Goal: Find specific page/section: Find specific page/section

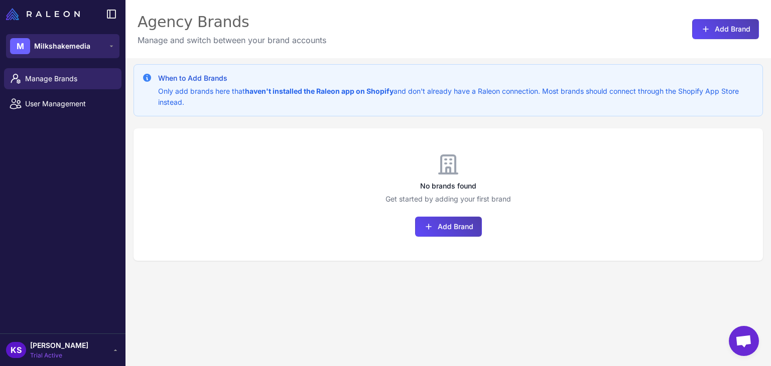
click at [47, 41] on span "Milkshakemedia" at bounding box center [62, 46] width 56 height 11
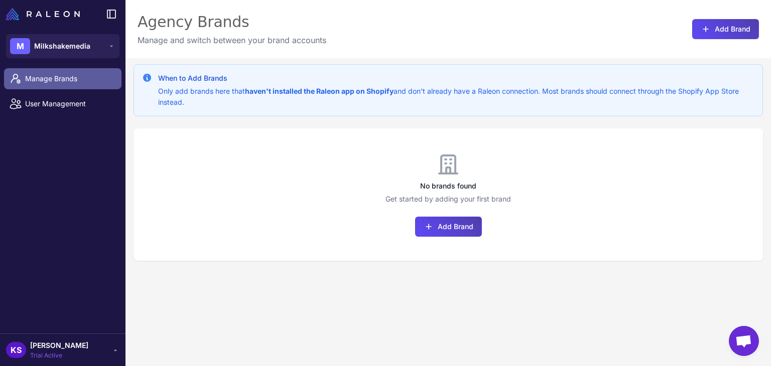
click at [66, 77] on span "Manage Brands" at bounding box center [69, 78] width 88 height 11
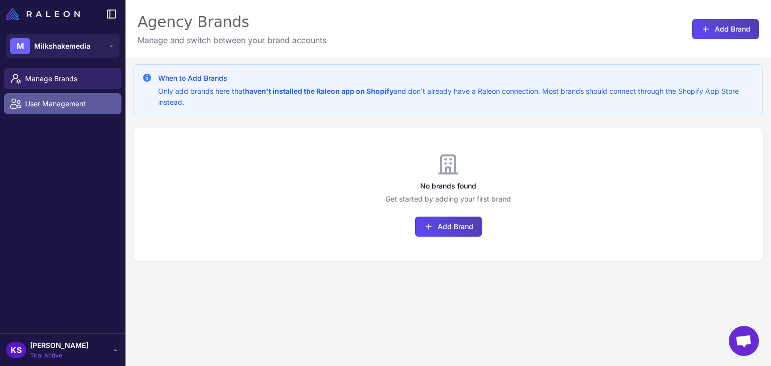
click at [78, 106] on span "User Management" at bounding box center [69, 103] width 88 height 11
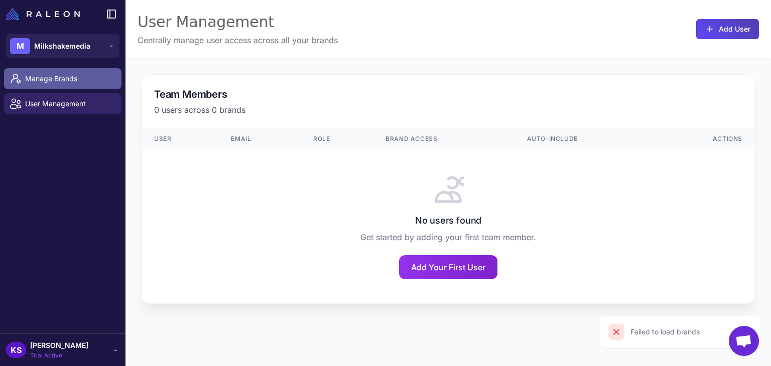
click at [88, 84] on span "Manage Brands" at bounding box center [69, 78] width 88 height 11
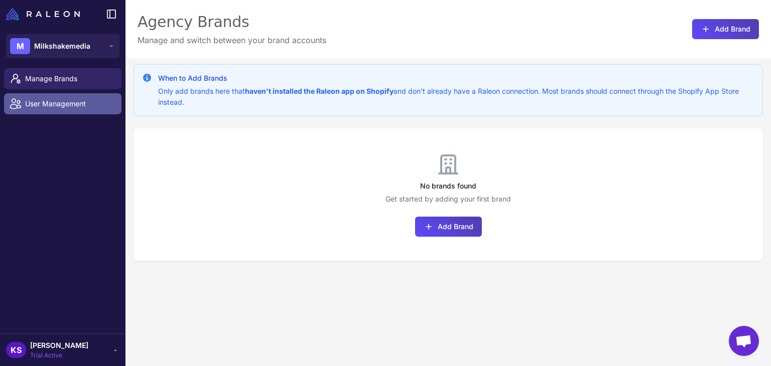
click at [56, 111] on link "User Management" at bounding box center [62, 103] width 117 height 21
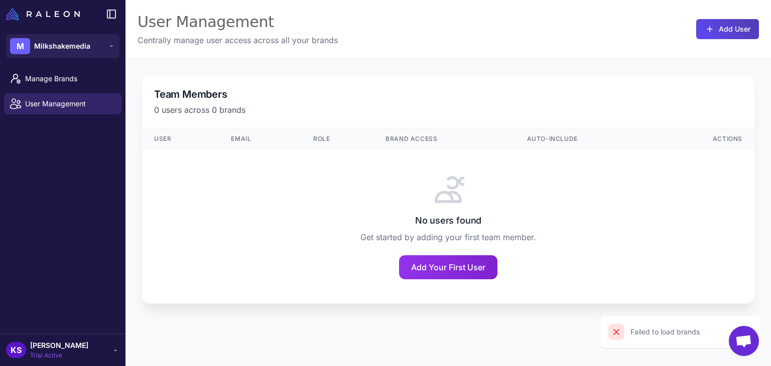
click at [76, 353] on span "Trial Active" at bounding box center [59, 355] width 58 height 9
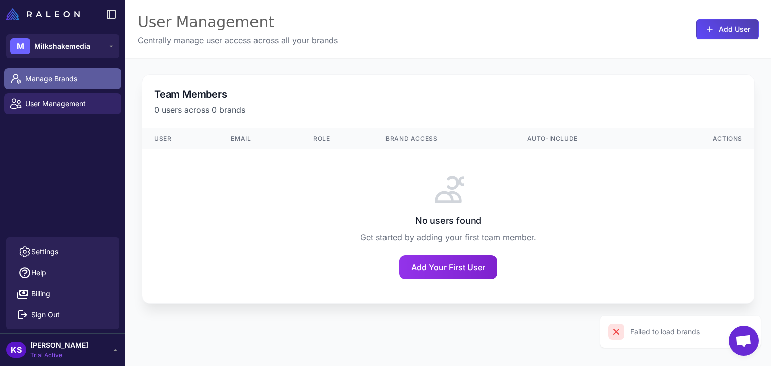
click at [59, 88] on link "Manage Brands" at bounding box center [62, 78] width 117 height 21
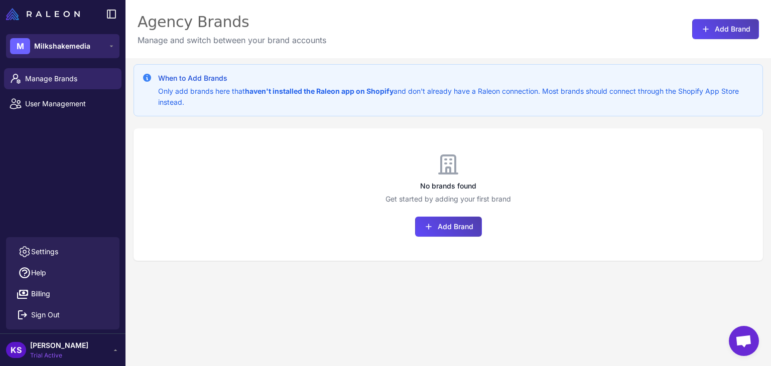
click at [112, 44] on icon at bounding box center [111, 46] width 8 height 8
